Goal: Entertainment & Leisure: Browse casually

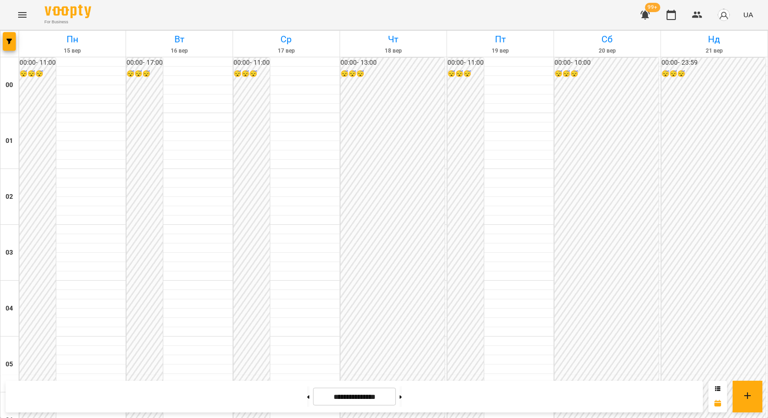
click at [21, 13] on icon "Menu" at bounding box center [22, 14] width 11 height 11
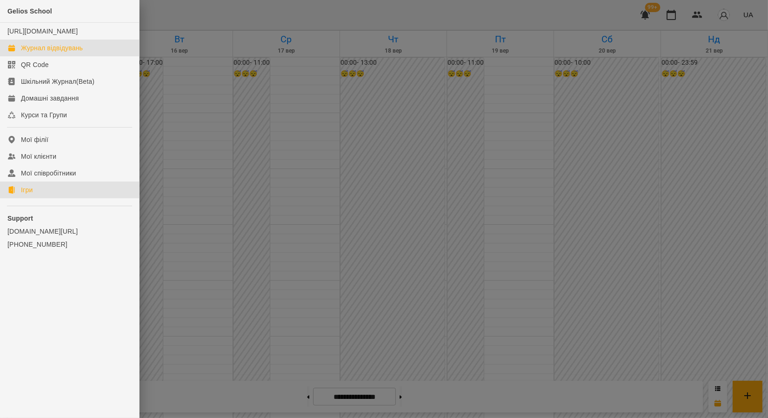
click at [27, 194] on div "Ігри" at bounding box center [27, 189] width 12 height 9
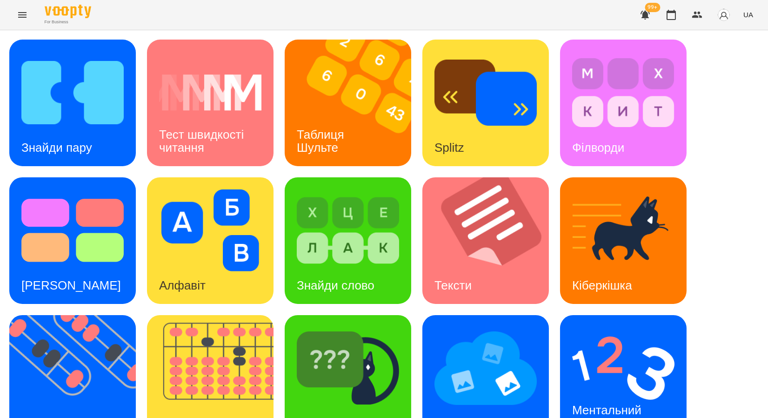
scroll to position [171, 0]
click at [95, 315] on img at bounding box center [78, 378] width 138 height 127
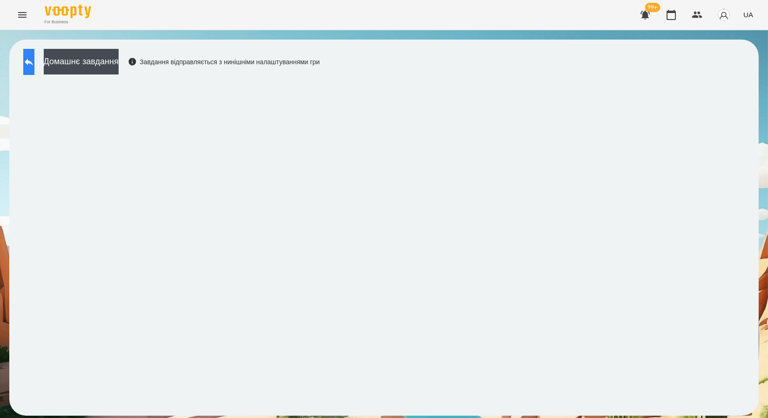
click at [34, 67] on icon at bounding box center [28, 61] width 11 height 11
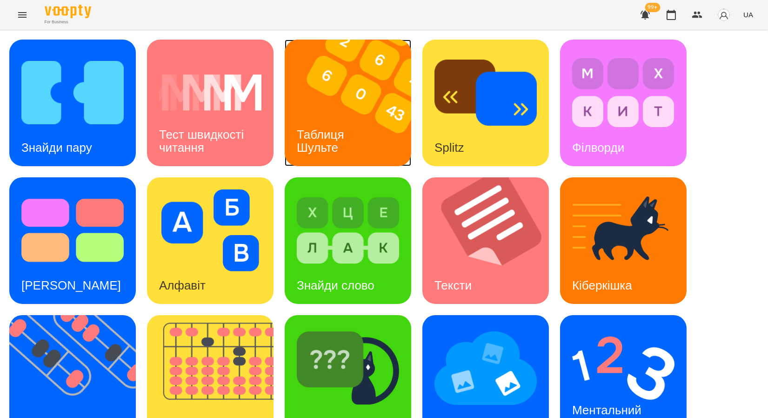
click at [362, 126] on img at bounding box center [354, 103] width 138 height 127
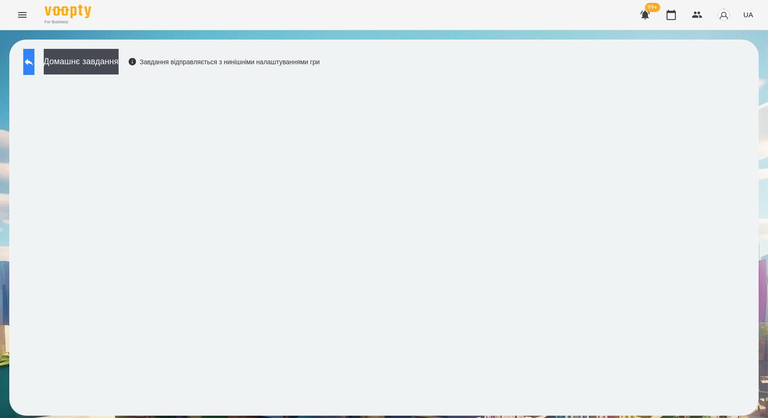
click at [34, 63] on button at bounding box center [28, 62] width 11 height 26
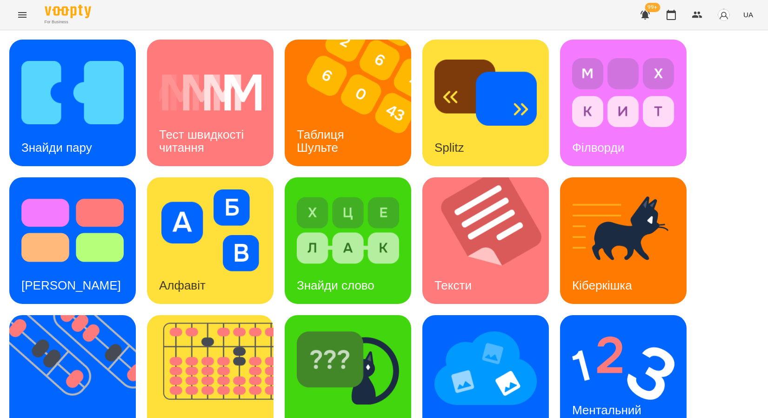
scroll to position [52, 0]
click at [326, 127] on h3 "Таблиця Шульте" at bounding box center [322, 140] width 51 height 27
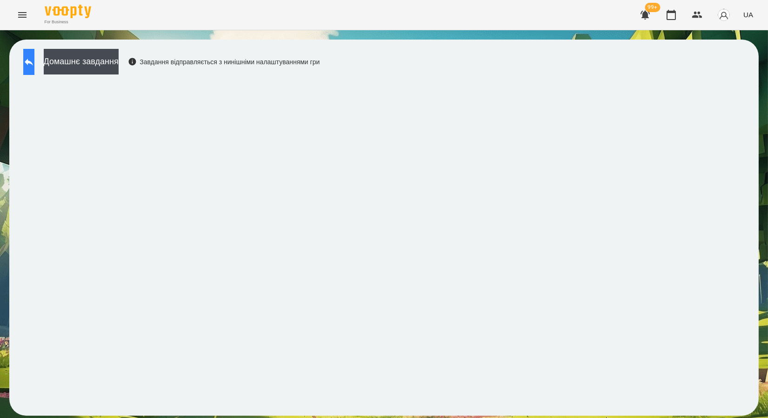
click at [30, 62] on button at bounding box center [28, 62] width 11 height 26
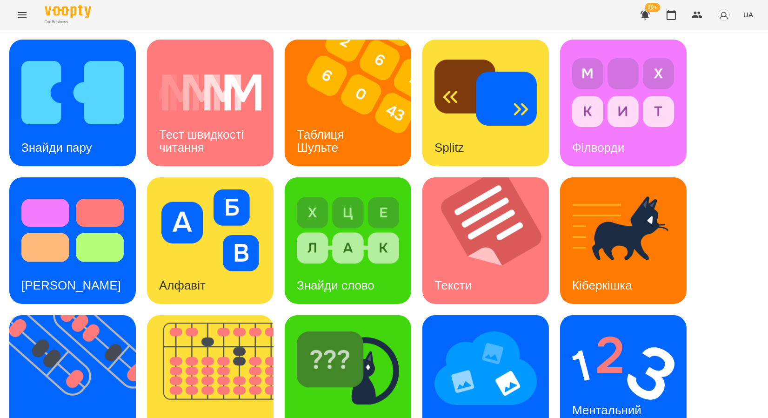
scroll to position [171, 0]
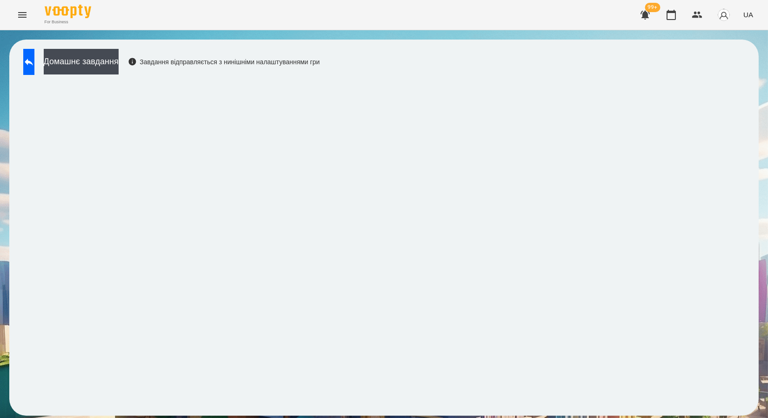
click at [414, 402] on div "Домашнє завдання Завдання відправляється з нинішніми налаштуваннями гри" at bounding box center [384, 228] width 750 height 376
click at [33, 59] on icon at bounding box center [28, 61] width 11 height 11
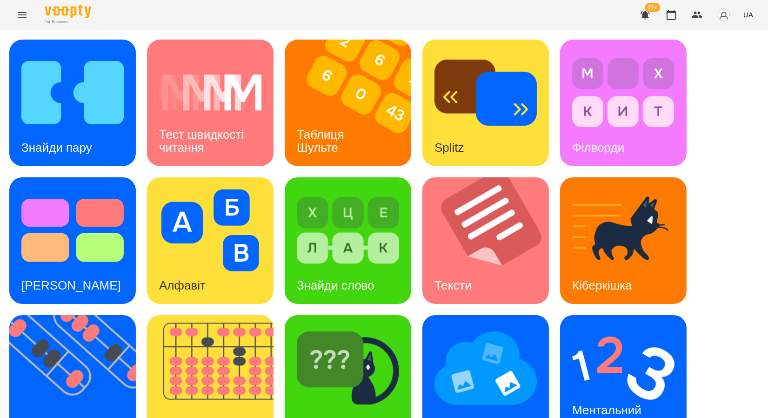
scroll to position [171, 0]
click at [509, 327] on img at bounding box center [486, 368] width 102 height 82
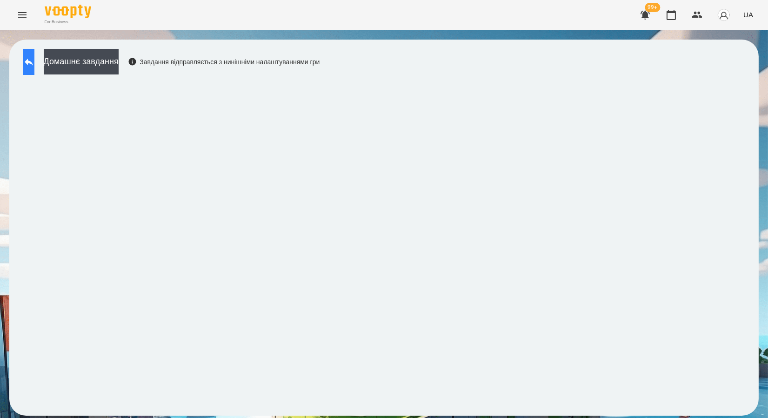
click at [34, 56] on icon at bounding box center [28, 61] width 11 height 11
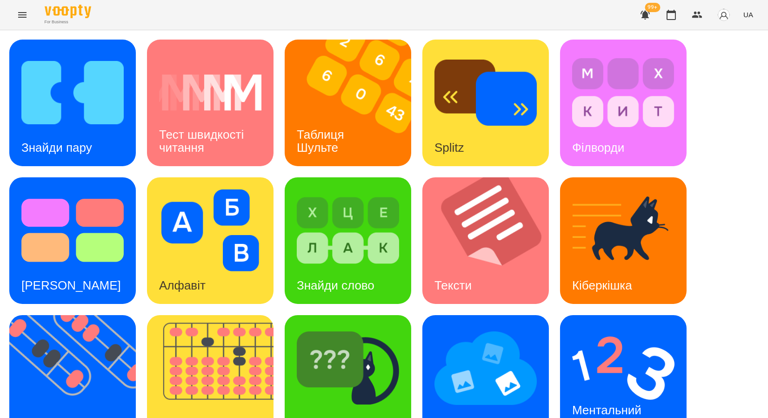
scroll to position [171, 0]
click at [589, 327] on img at bounding box center [623, 368] width 102 height 82
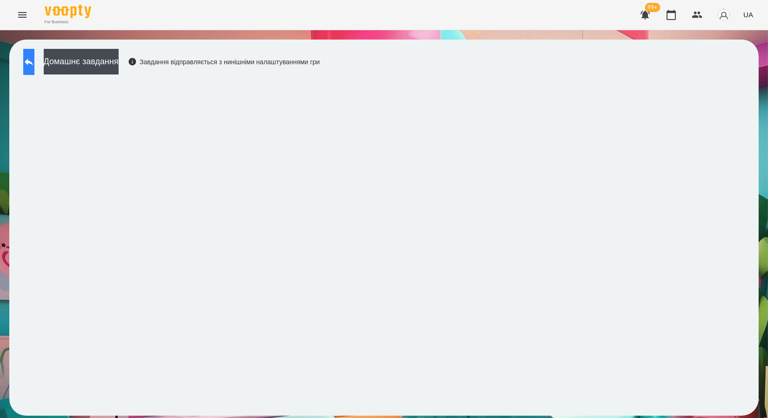
click at [34, 64] on icon at bounding box center [28, 61] width 11 height 11
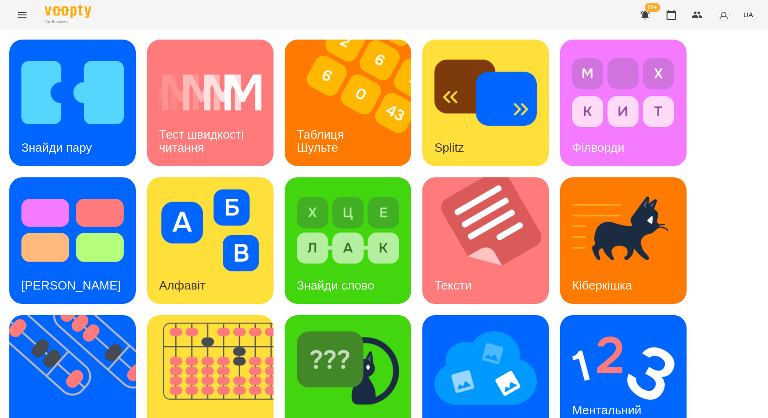
scroll to position [171, 0]
click at [591, 327] on img at bounding box center [623, 368] width 102 height 82
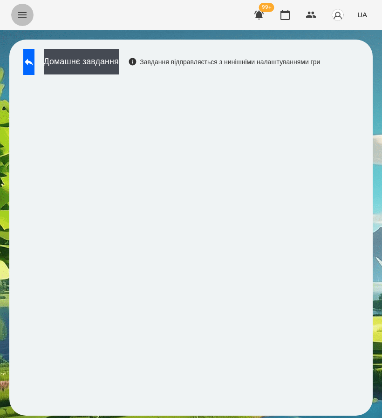
click at [17, 13] on icon "Menu" at bounding box center [22, 14] width 11 height 11
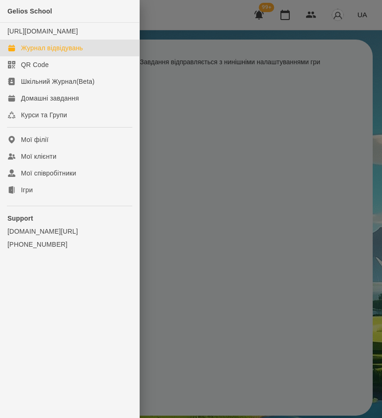
click at [47, 53] on div "Журнал відвідувань" at bounding box center [52, 47] width 62 height 9
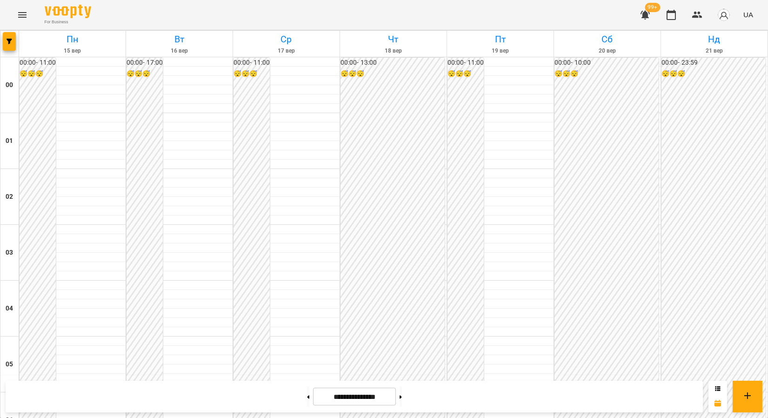
scroll to position [827, 0]
